Goal: Information Seeking & Learning: Learn about a topic

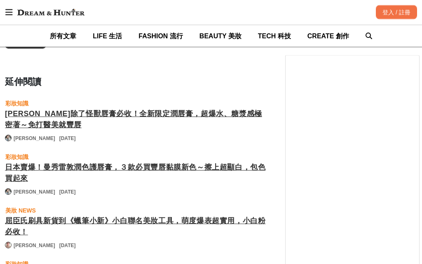
scroll to position [0, 527]
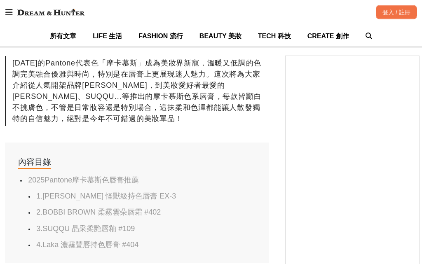
scroll to position [0, 1055]
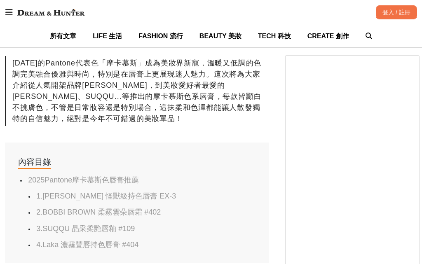
click at [150, 212] on link "2.BOBBI BROWN 柔霧雲朵唇霜 #402" at bounding box center [98, 212] width 124 height 8
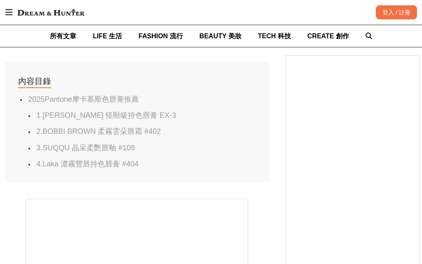
scroll to position [0, 791]
click at [155, 132] on link "2.BOBBI BROWN 柔霧雲朵唇霜 #402" at bounding box center [98, 131] width 124 height 8
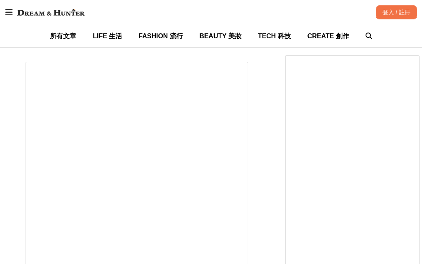
scroll to position [0, 1008]
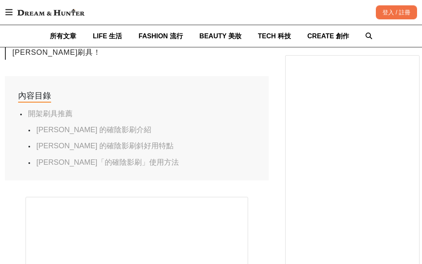
scroll to position [417, 0]
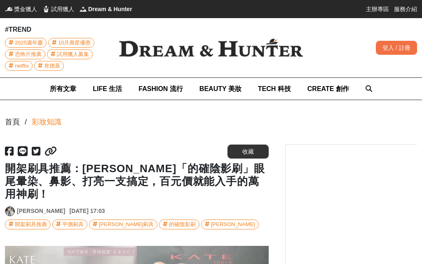
scroll to position [0, 527]
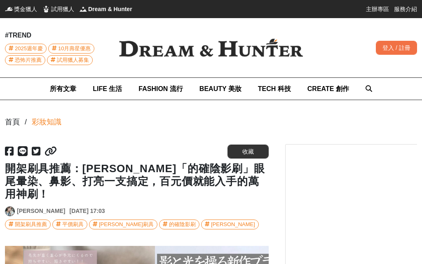
scroll to position [0, 791]
